Goal: Task Accomplishment & Management: Use online tool/utility

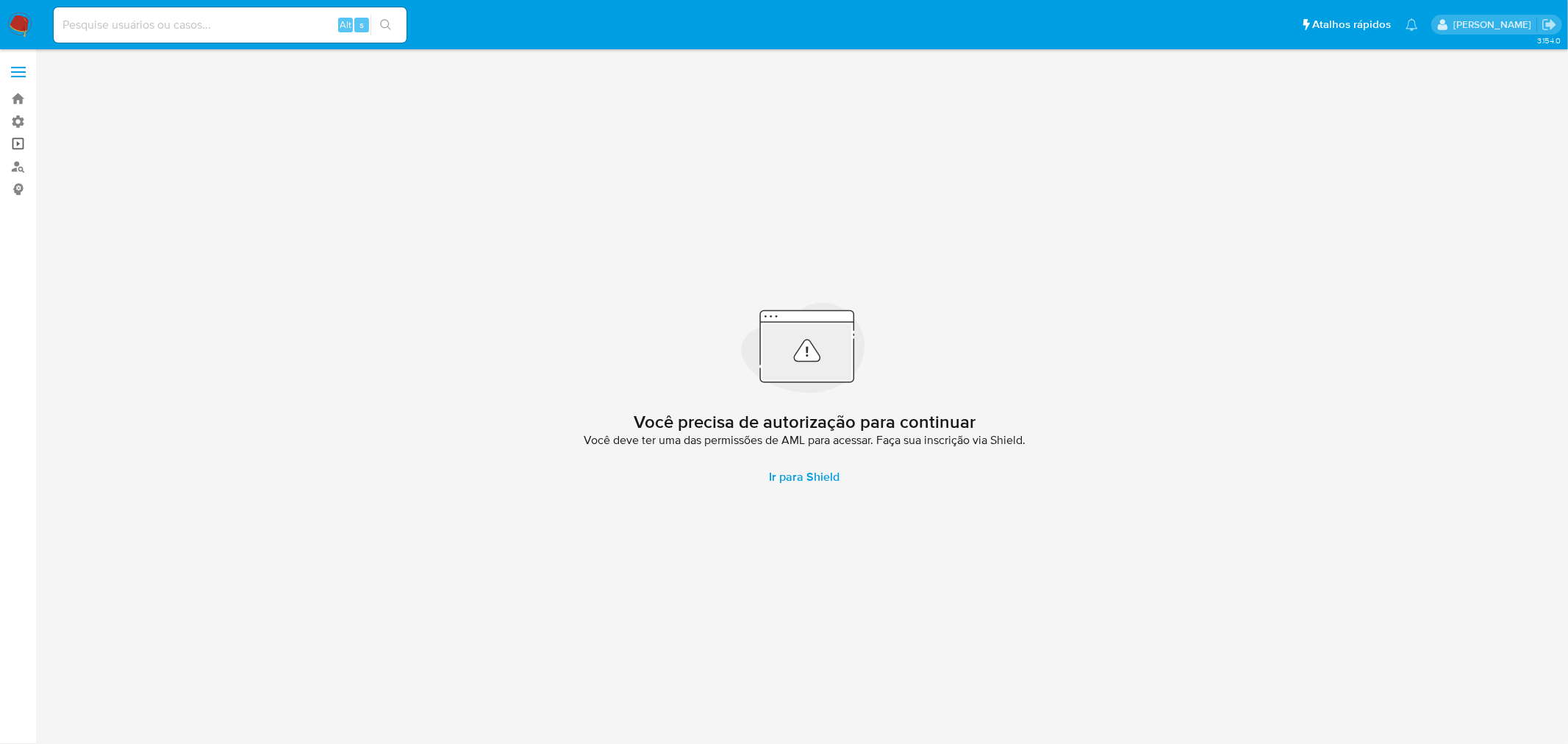
click at [22, 135] on link "Operações em massa" at bounding box center [87, 145] width 175 height 23
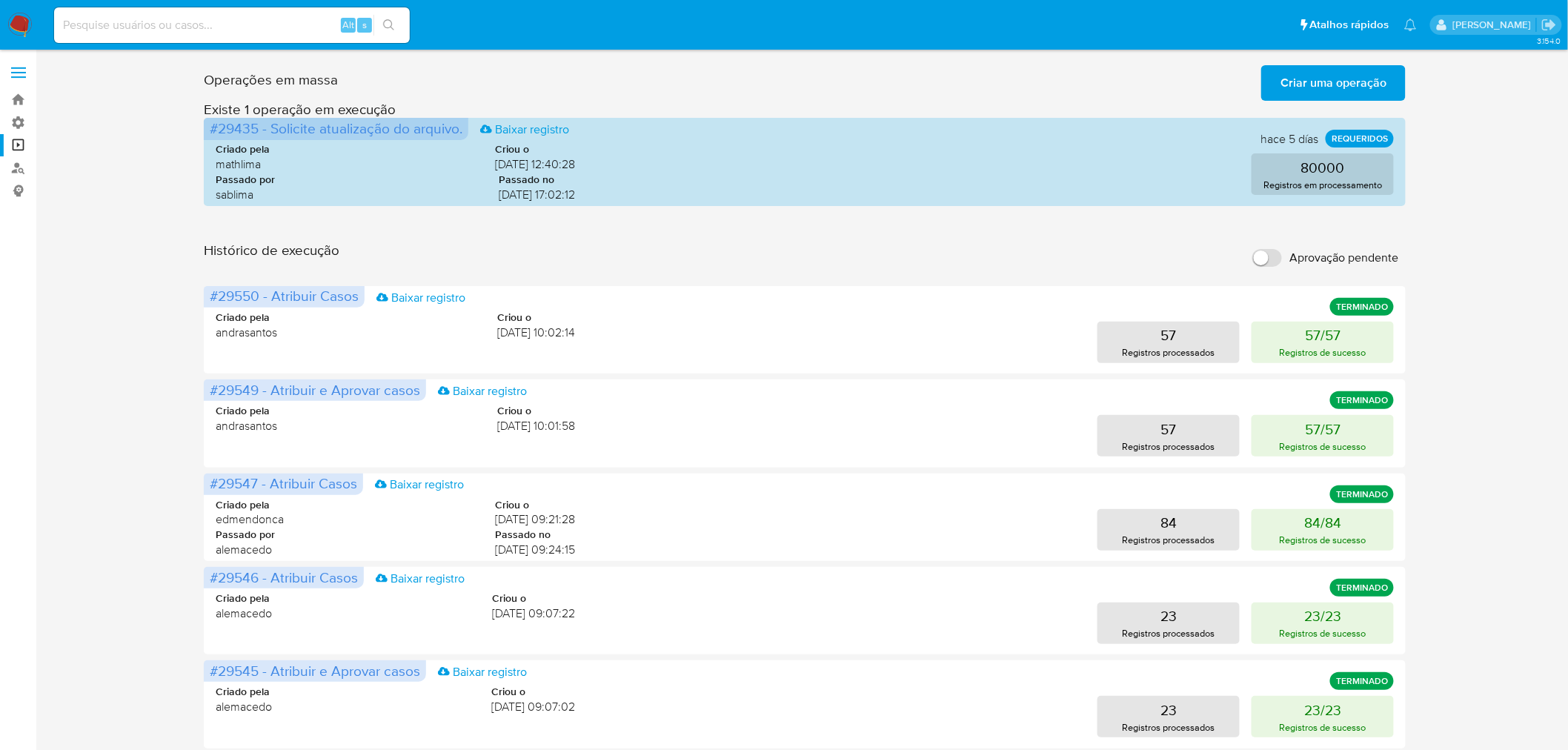
click at [1336, 82] on span "Criar uma operação" at bounding box center [1334, 82] width 106 height 32
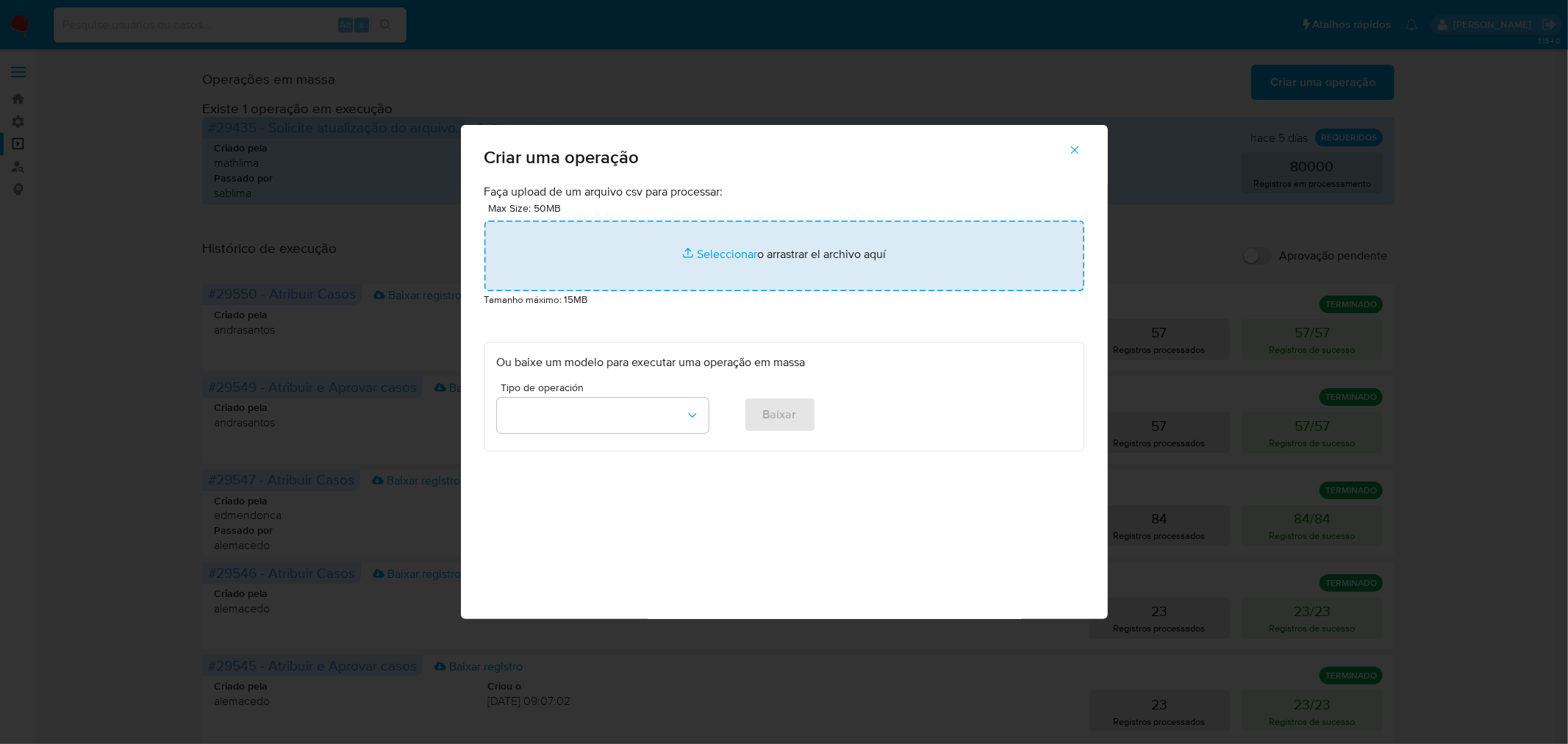
click at [718, 241] on input "file" at bounding box center [784, 255] width 600 height 70
type input "C:\fakepath\bquxjob_23af594a_198c283efe0.csv"
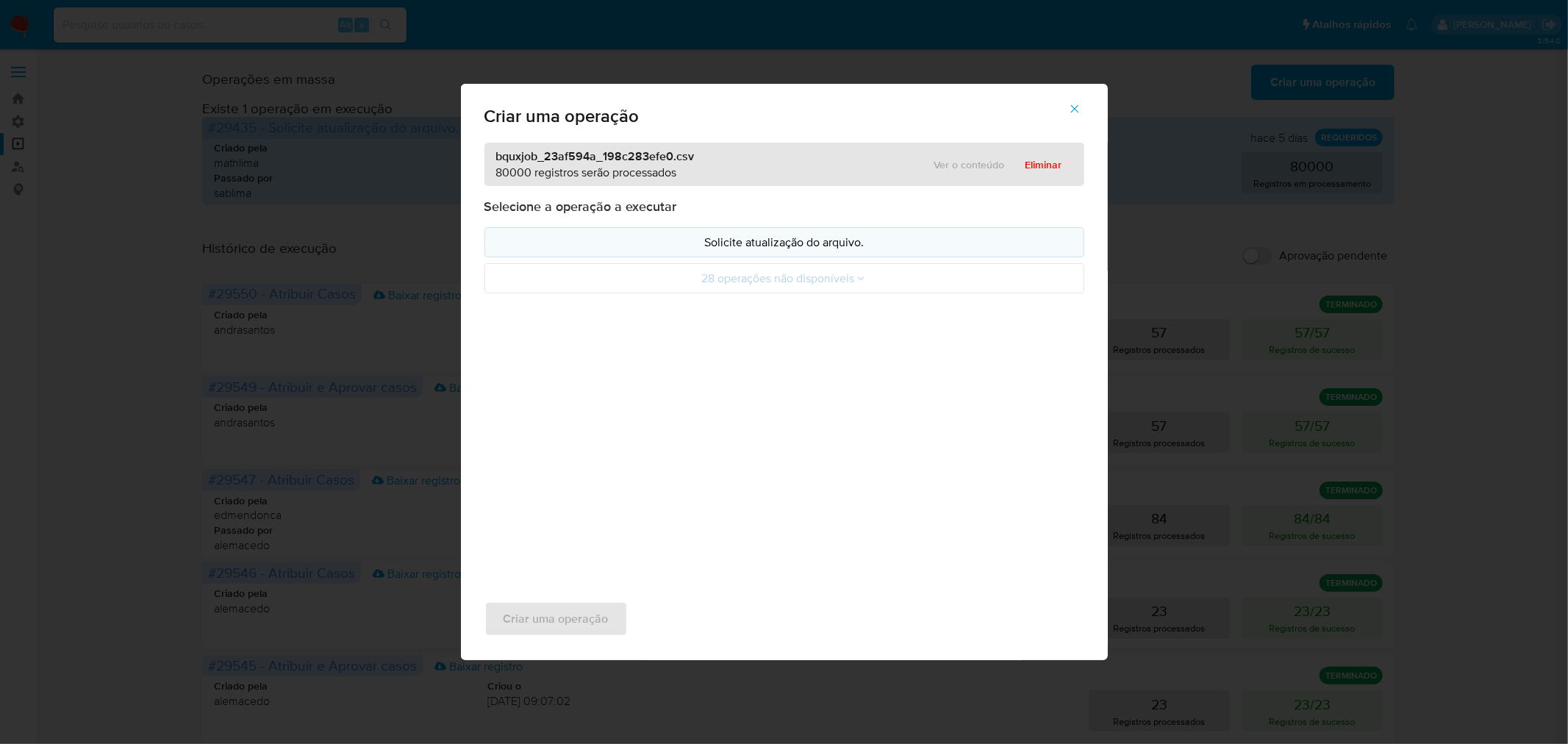
click at [820, 250] on p "Solicite atualização do arquivo." at bounding box center [784, 242] width 575 height 17
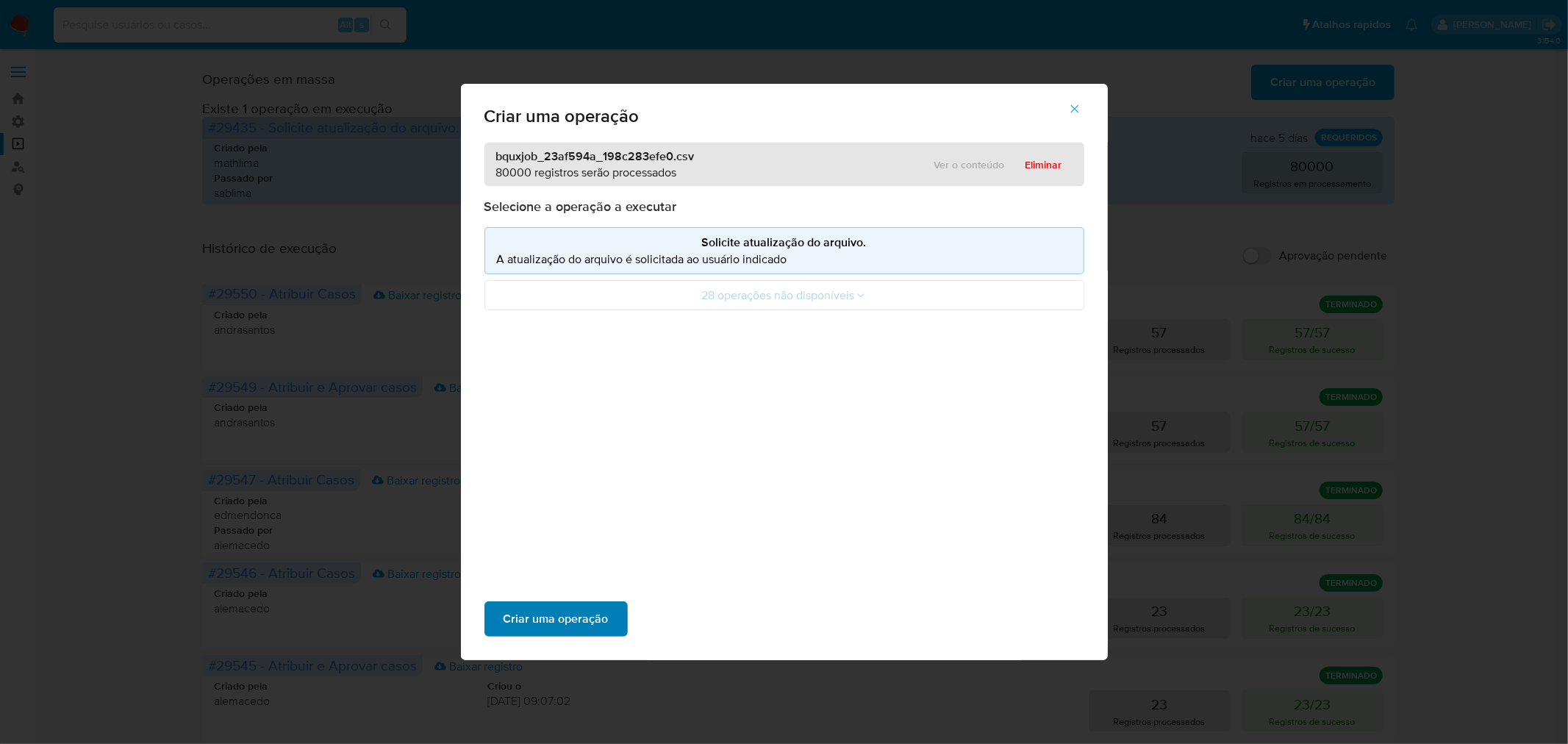
click at [590, 620] on span "Criar uma operação" at bounding box center [556, 619] width 105 height 32
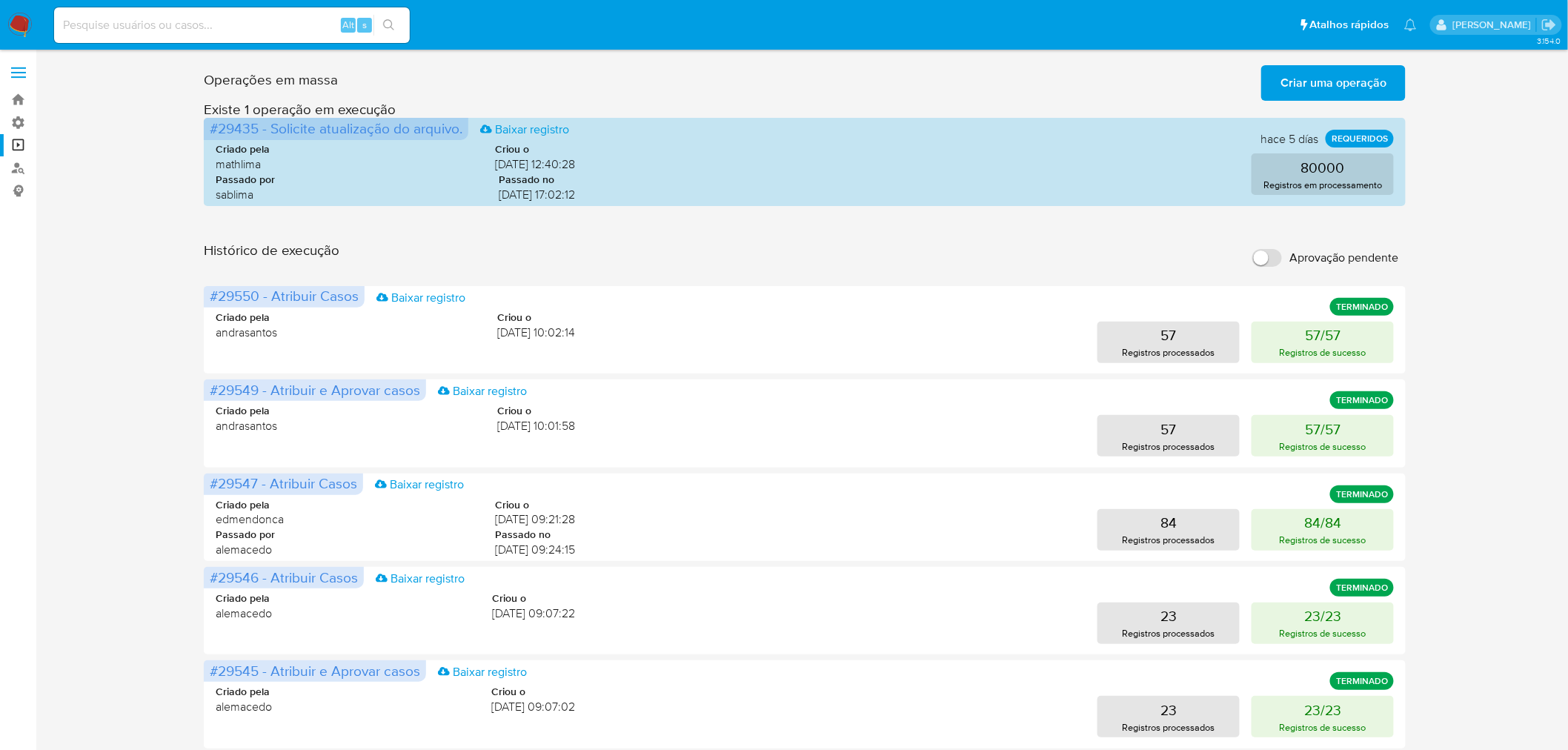
click at [1277, 261] on input "Aprovação pendente" at bounding box center [1267, 258] width 30 height 18
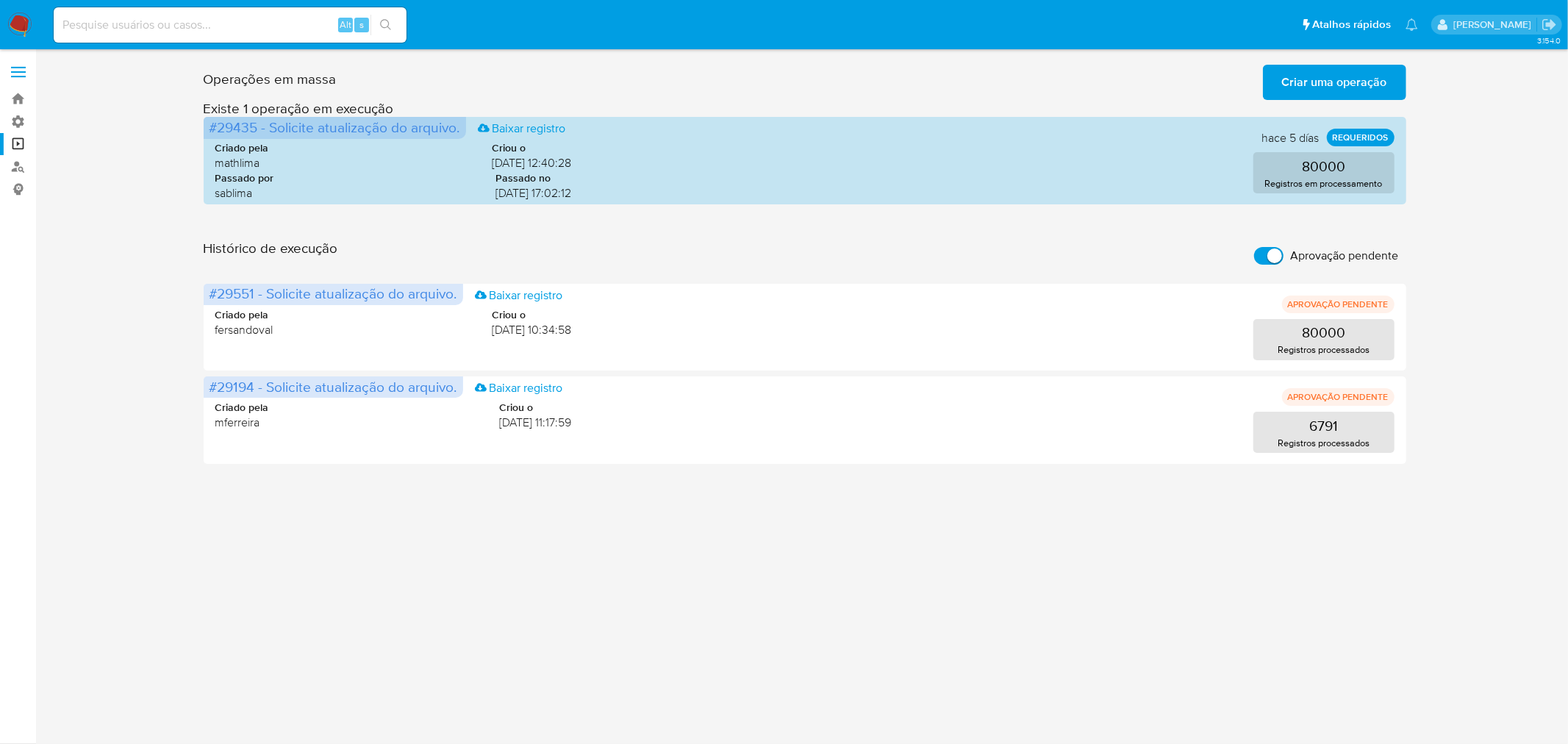
click at [1259, 255] on input "Aprovação pendente" at bounding box center [1268, 256] width 29 height 18
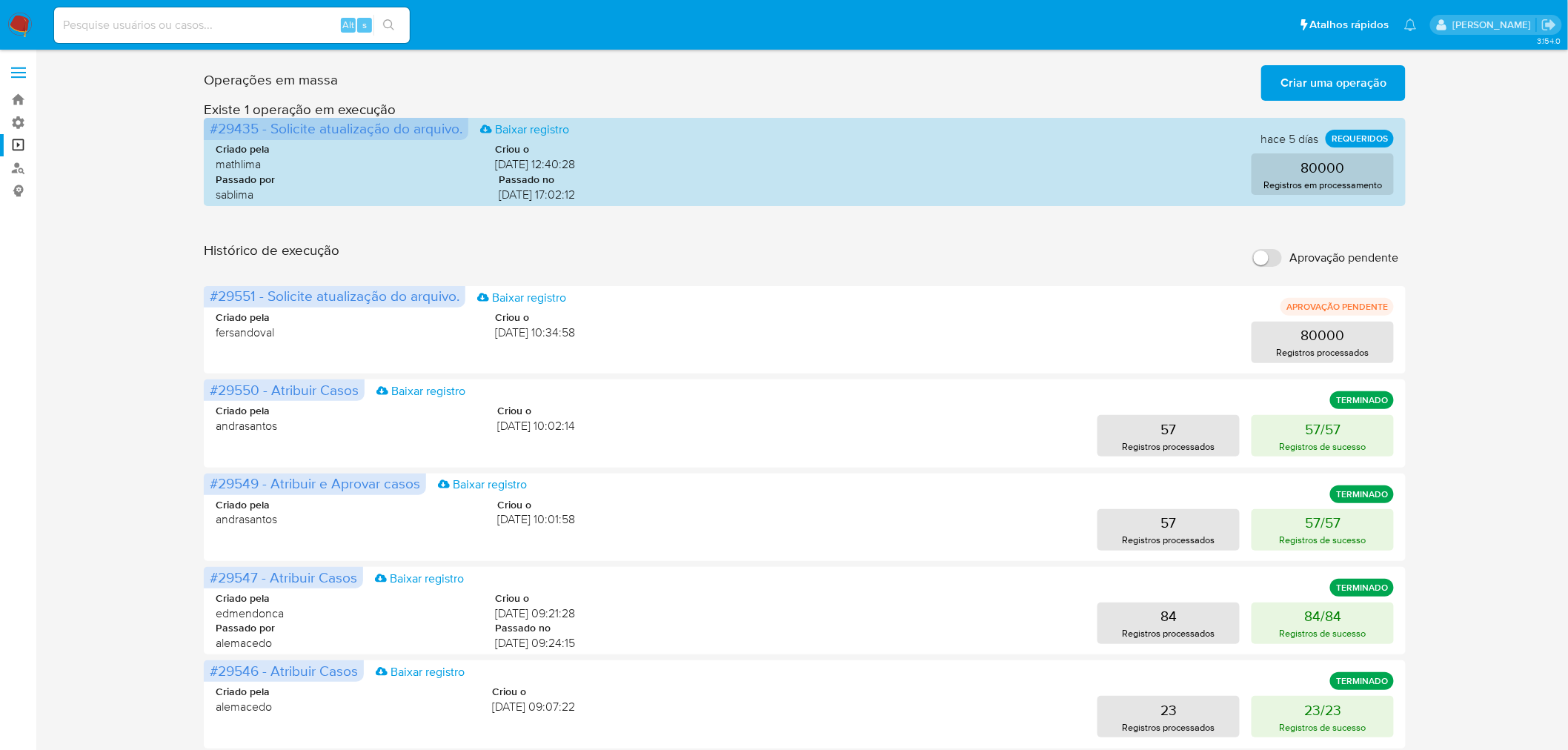
click at [1305, 82] on span "Criar uma operação" at bounding box center [1334, 82] width 106 height 32
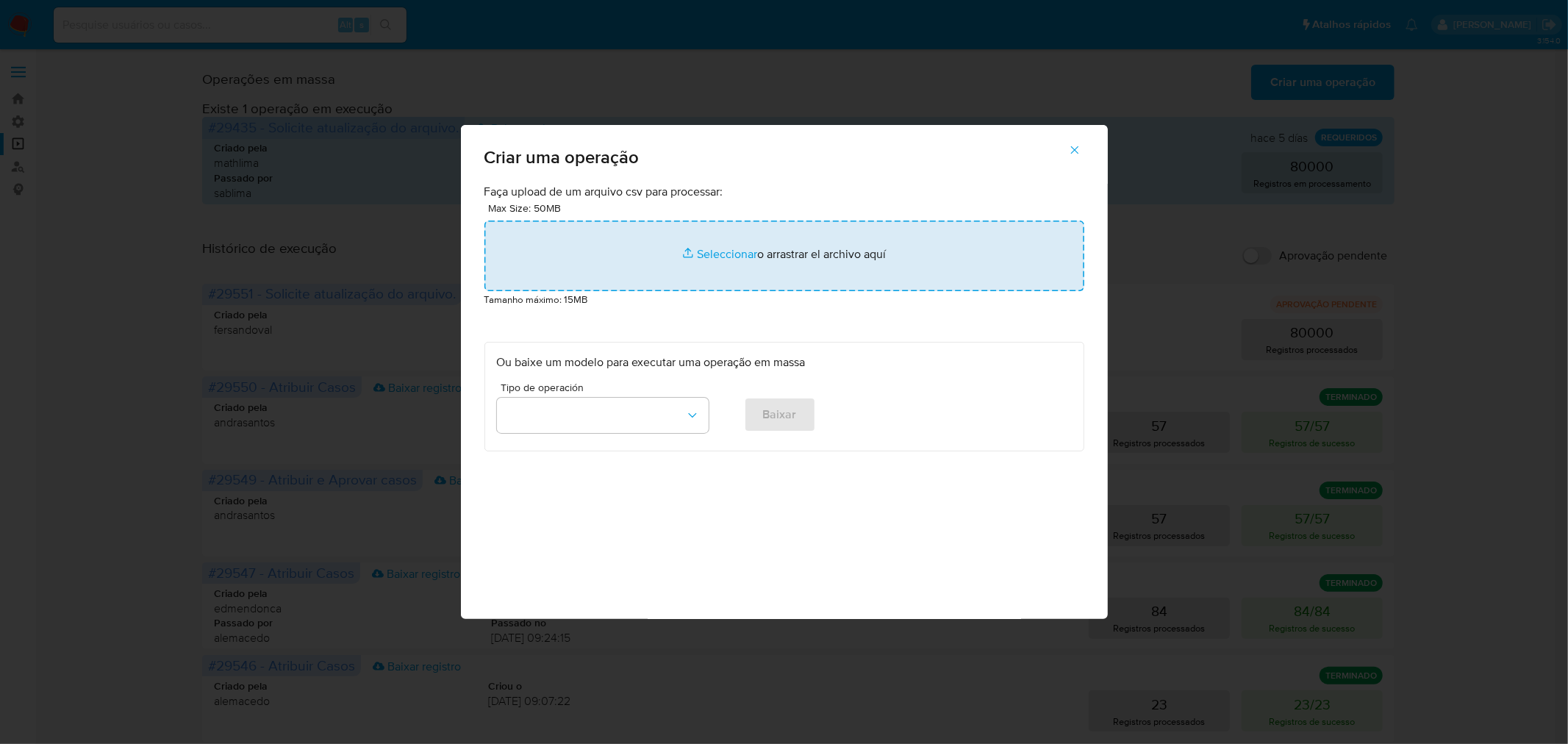
click at [776, 244] on input "file" at bounding box center [784, 255] width 600 height 70
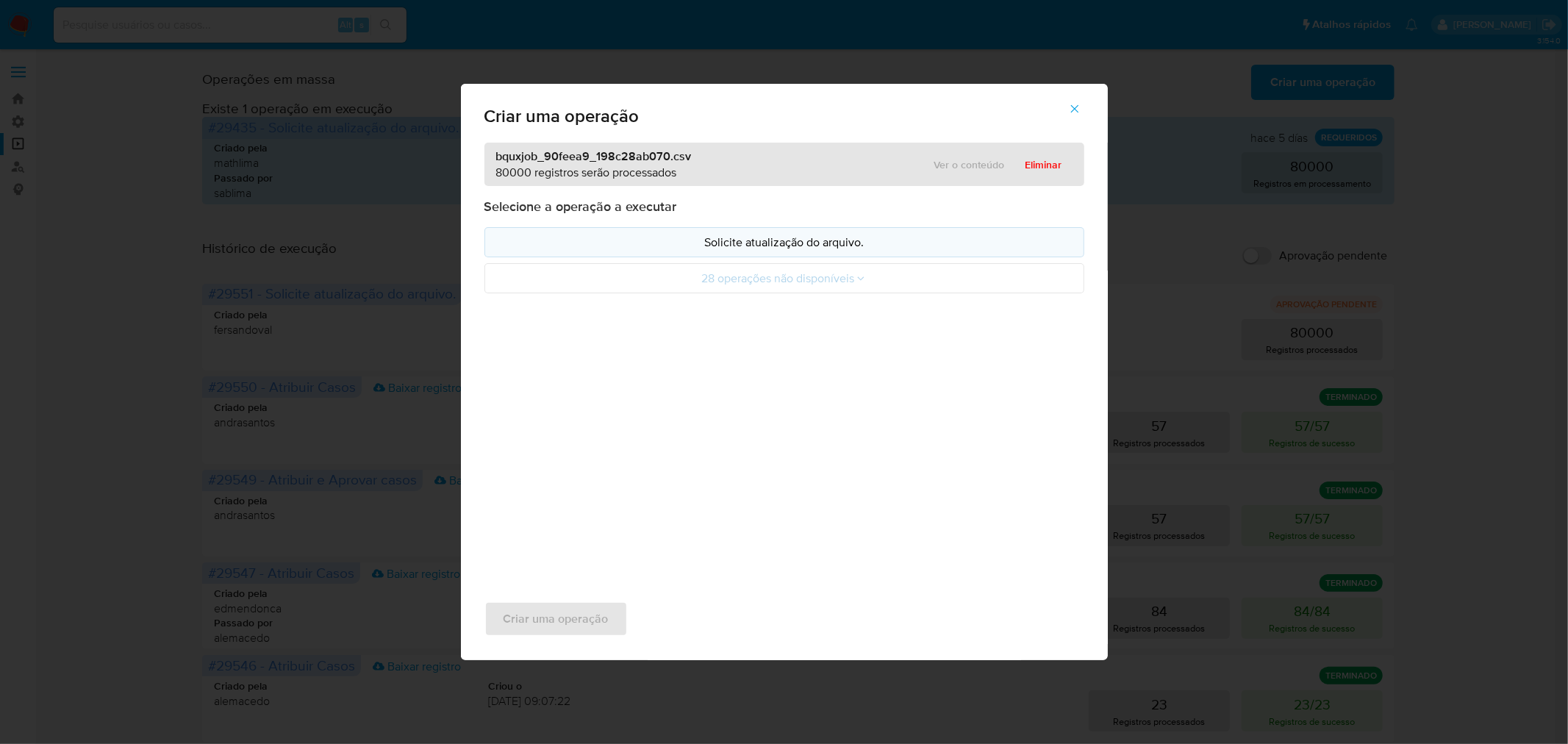
click at [689, 244] on p "Solicite atualização do arquivo." at bounding box center [784, 242] width 575 height 17
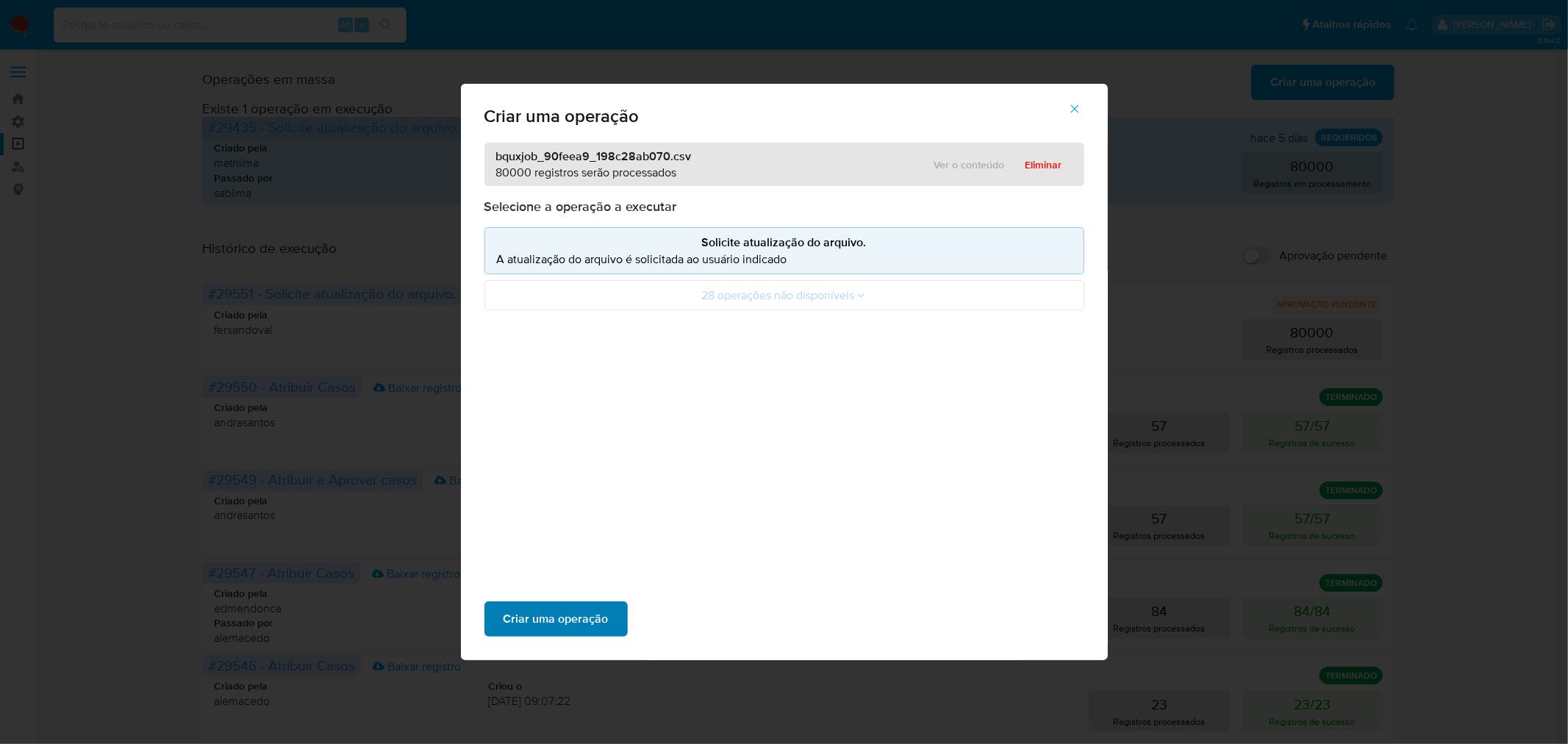
click at [577, 608] on span "Criar uma operação" at bounding box center [556, 619] width 105 height 32
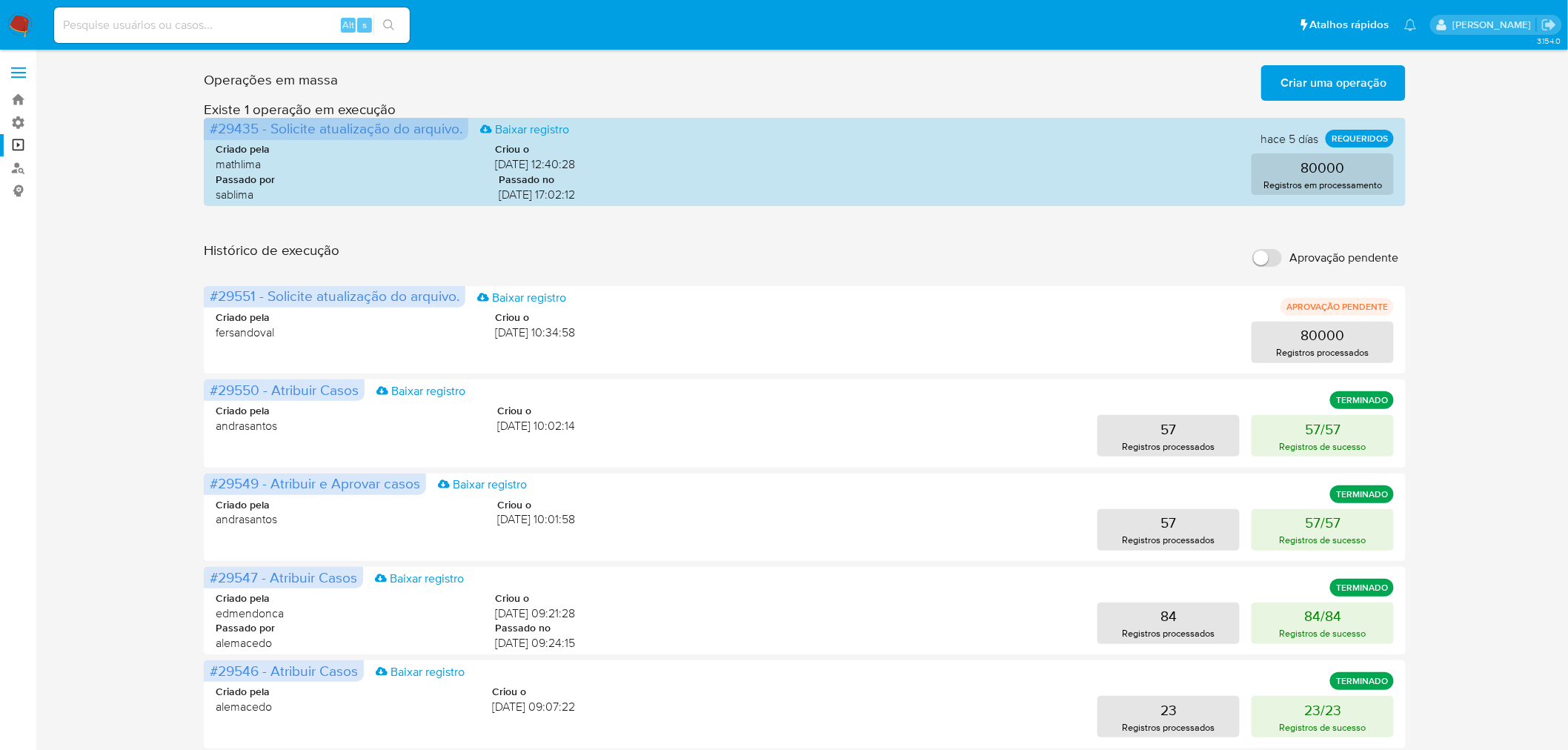
click at [1273, 254] on input "Aprovação pendente" at bounding box center [1267, 258] width 30 height 18
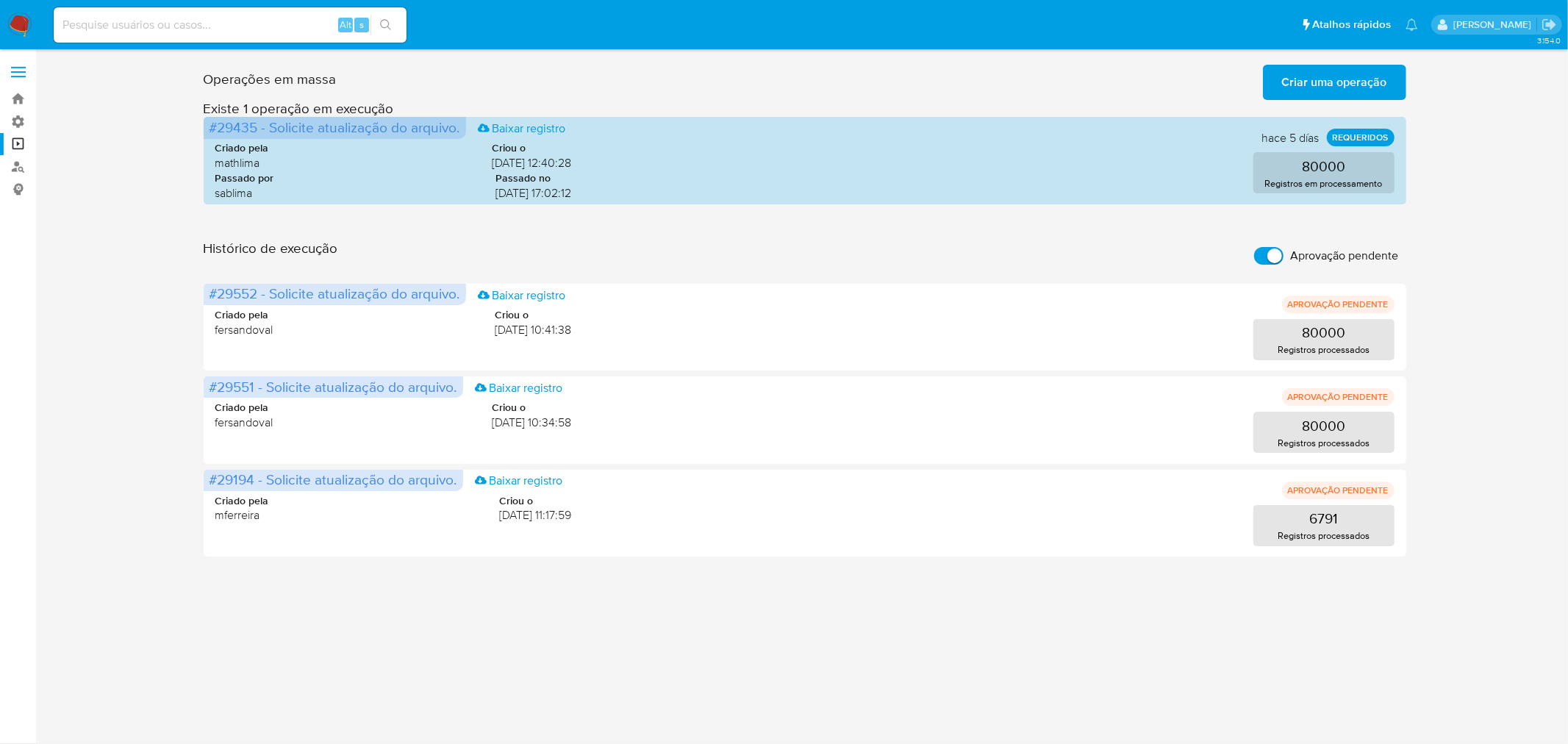
click at [1262, 252] on input "Aprovação pendente" at bounding box center [1268, 256] width 29 height 18
checkbox input "false"
